Goal: Transaction & Acquisition: Purchase product/service

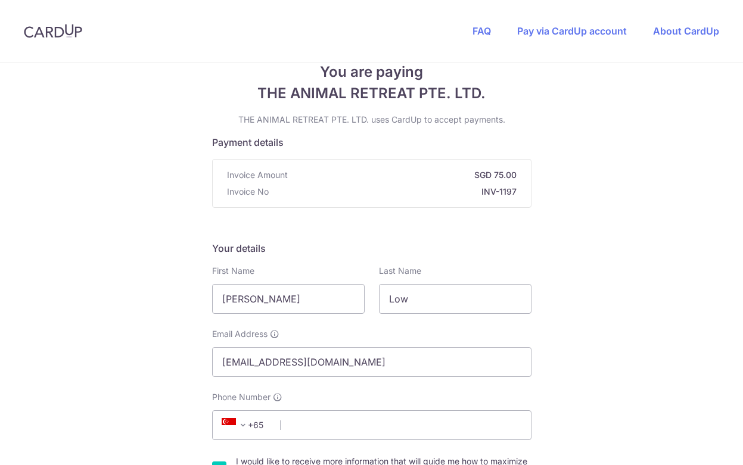
scroll to position [190, 0]
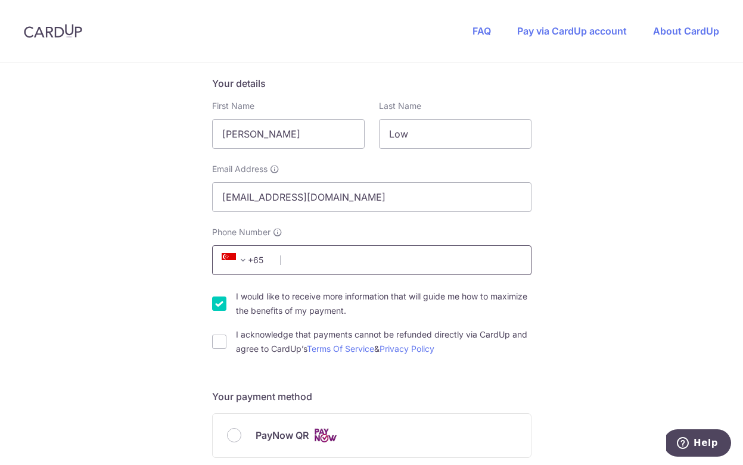
click at [330, 259] on input "Phone Number" at bounding box center [371, 260] width 319 height 30
type input "97566067"
type input "259281"
type input "[STREET_ADDRESS][PERSON_NAME]"
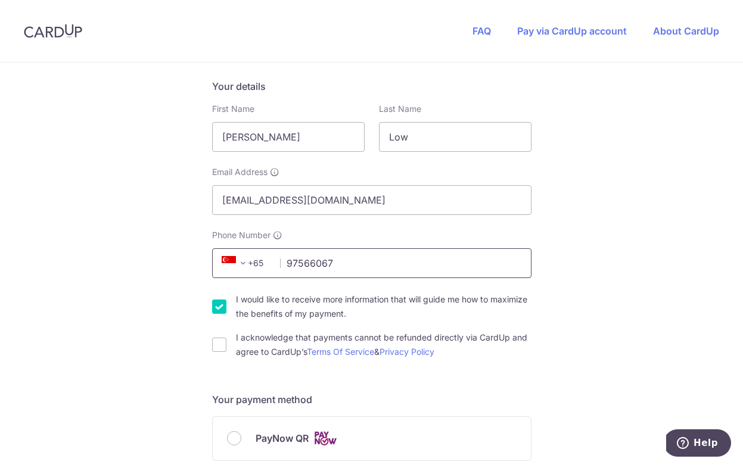
scroll to position [284, 0]
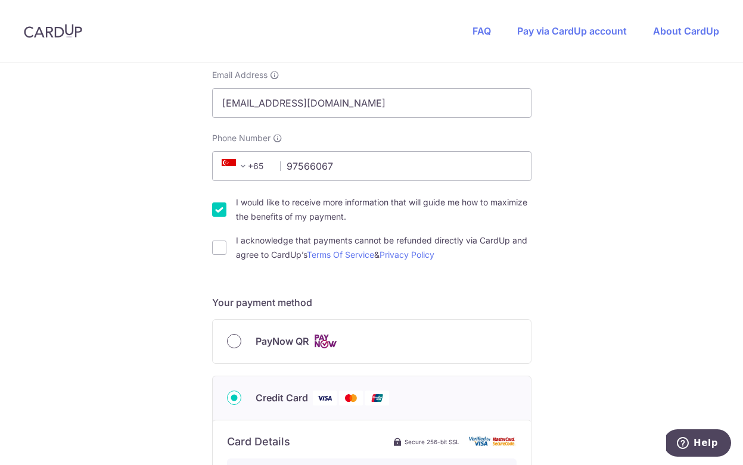
click at [232, 340] on input "PayNow QR" at bounding box center [234, 341] width 14 height 14
radio input "true"
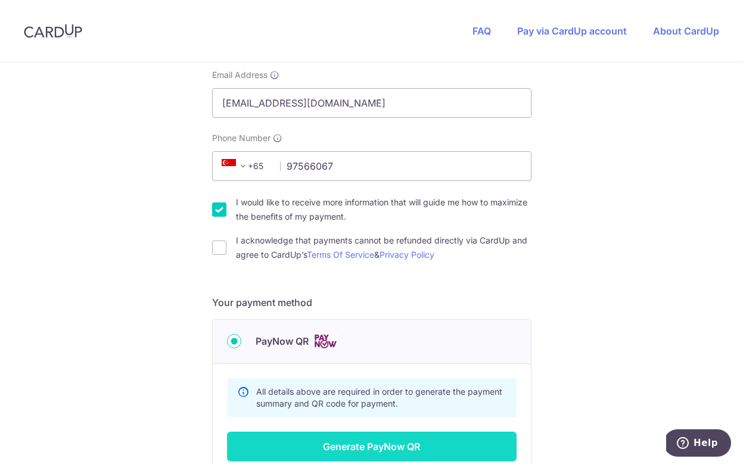
click at [421, 450] on button "Generate PayNow QR" at bounding box center [372, 447] width 290 height 30
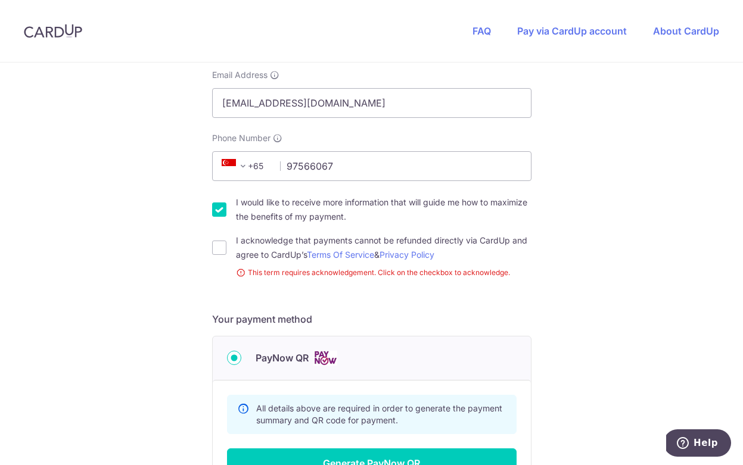
click at [223, 250] on div "I acknowledge that payments cannot be refunded directly via CardUp and agree to…" at bounding box center [371, 248] width 319 height 29
click at [218, 244] on input "I acknowledge that payments cannot be refunded directly via CardUp and agree to…" at bounding box center [219, 248] width 14 height 14
checkbox input "true"
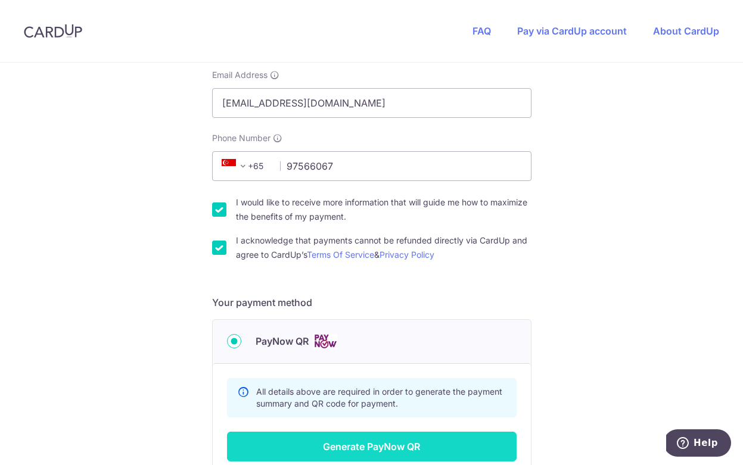
click at [386, 440] on button "Generate PayNow QR" at bounding box center [372, 447] width 290 height 30
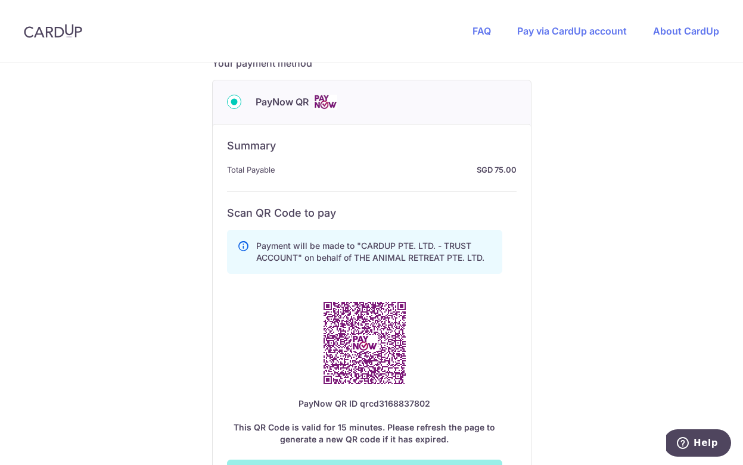
scroll to position [581, 0]
